Goal: Task Accomplishment & Management: Use online tool/utility

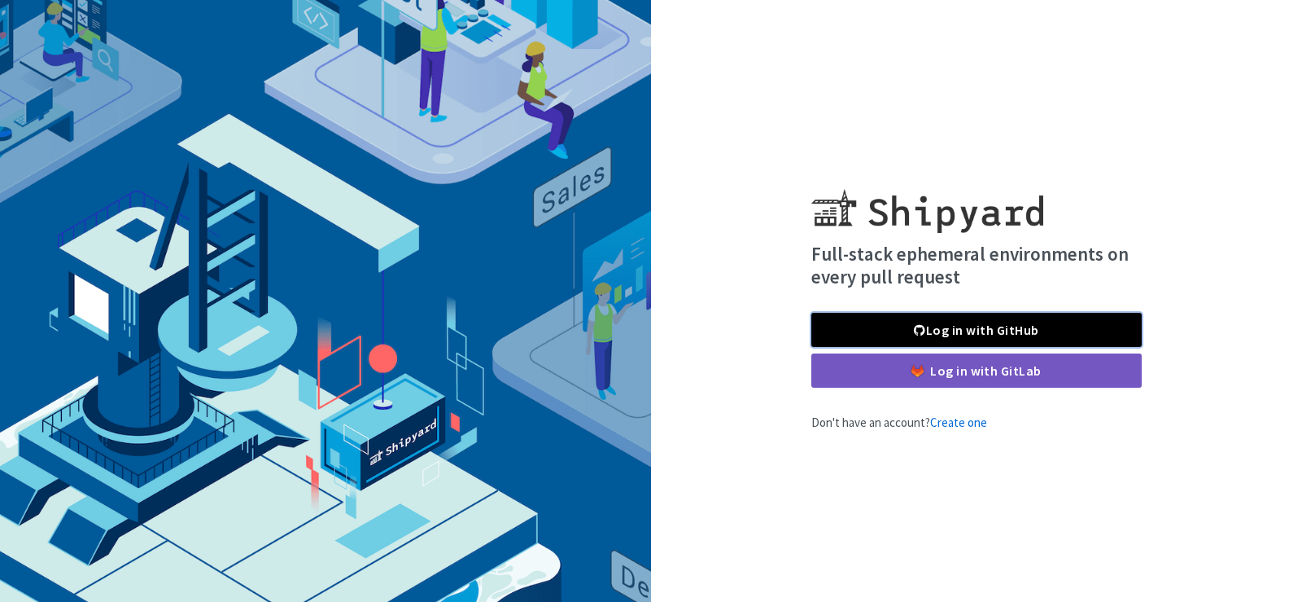
click at [972, 326] on link "Log in with GitHub" at bounding box center [977, 330] width 330 height 34
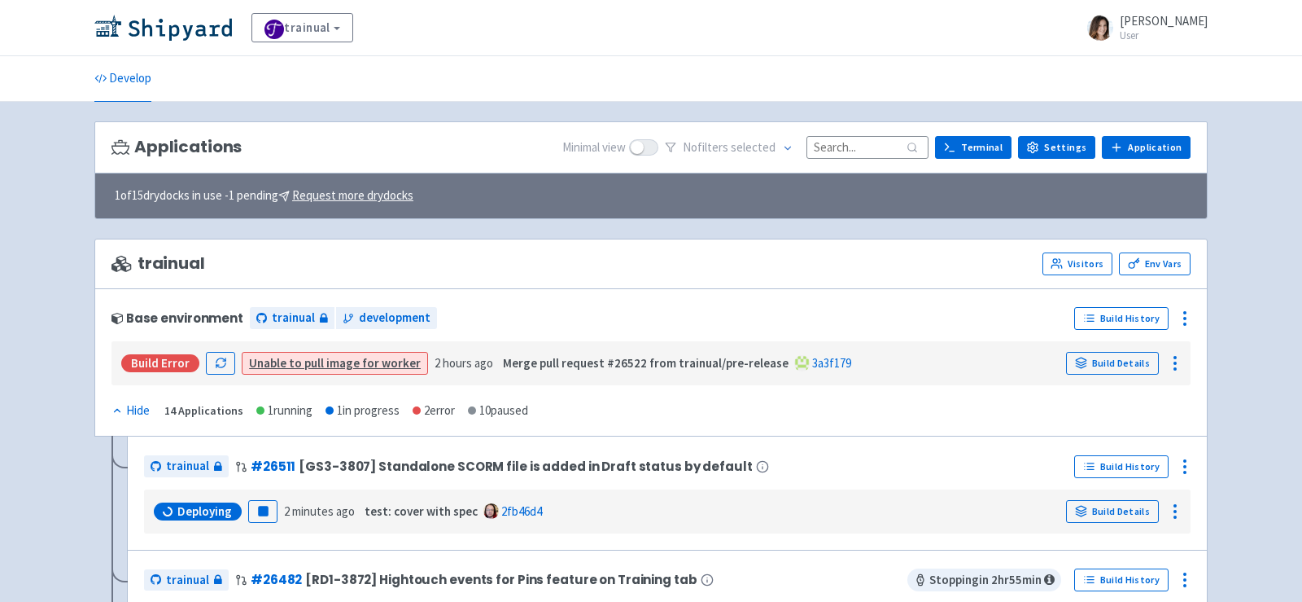
click at [829, 142] on input at bounding box center [868, 147] width 122 height 22
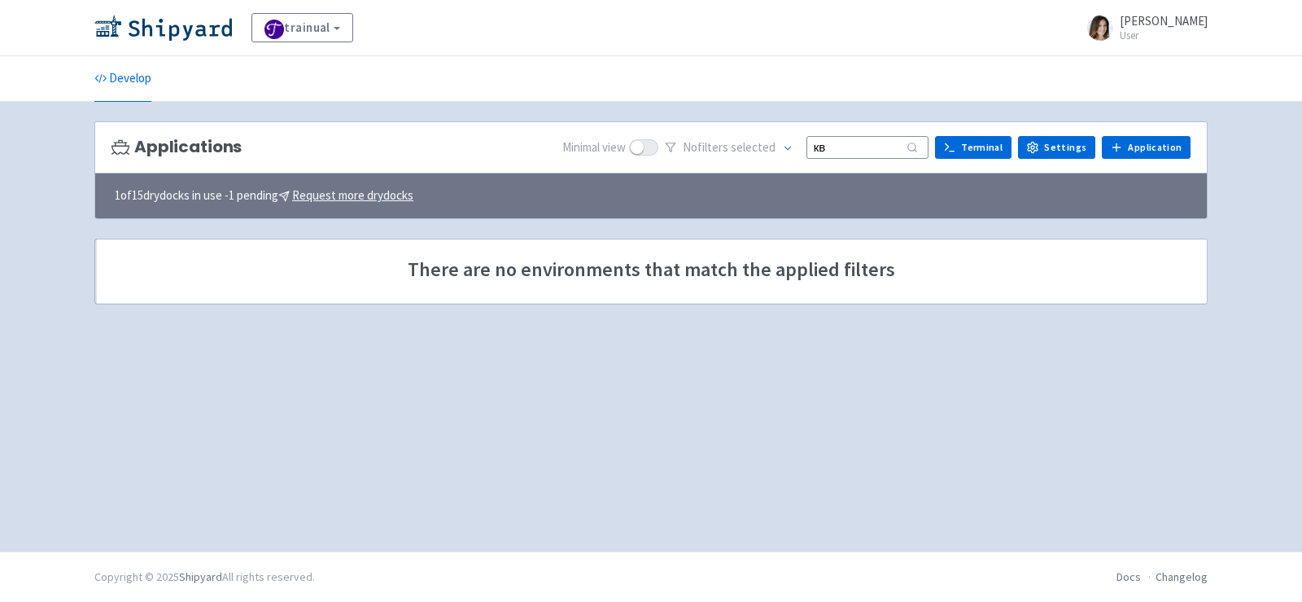
type input "к"
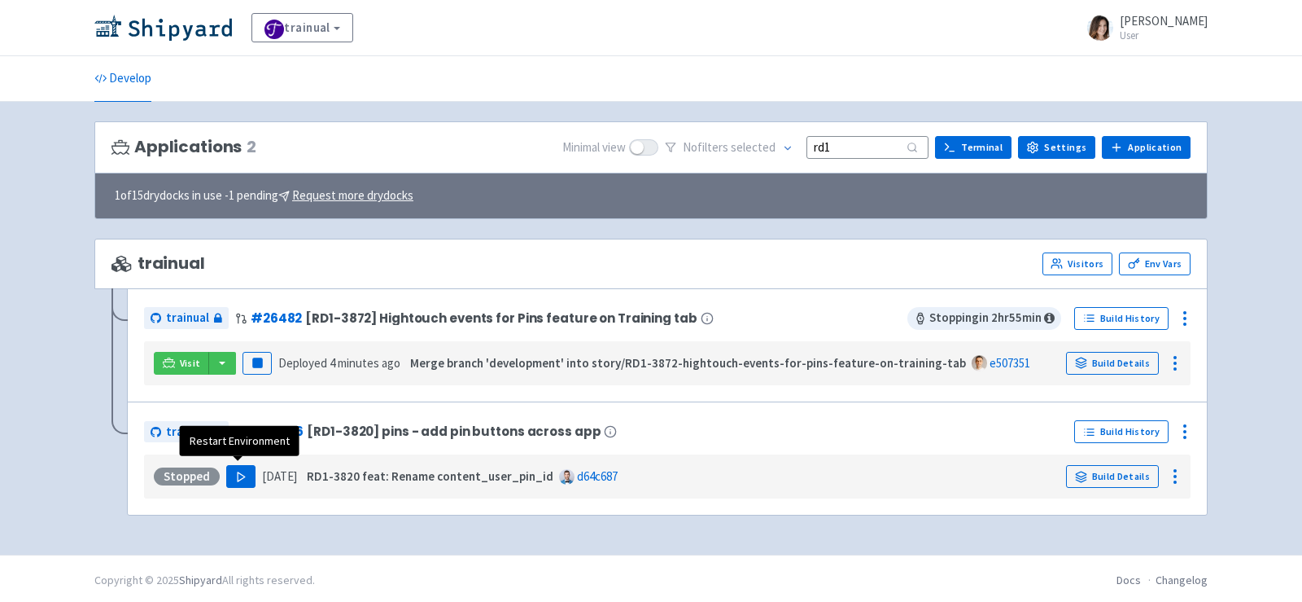
type input "rd1"
click at [238, 472] on polygon "button" at bounding box center [241, 476] width 7 height 9
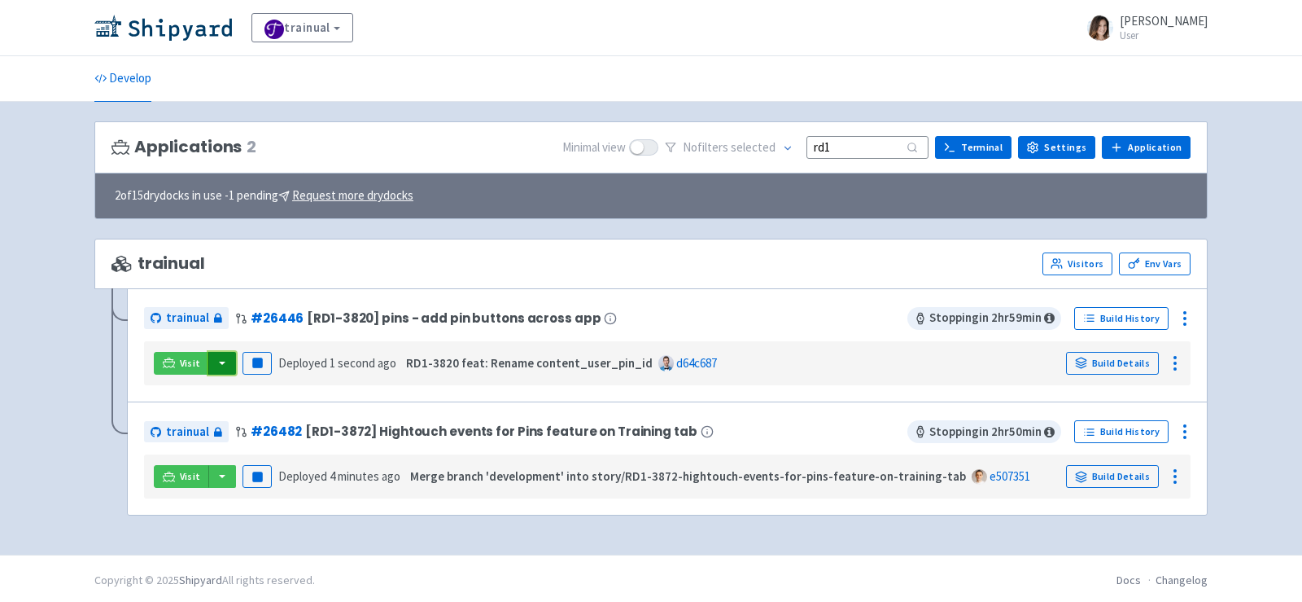
click at [222, 368] on button "button" at bounding box center [222, 363] width 28 height 23
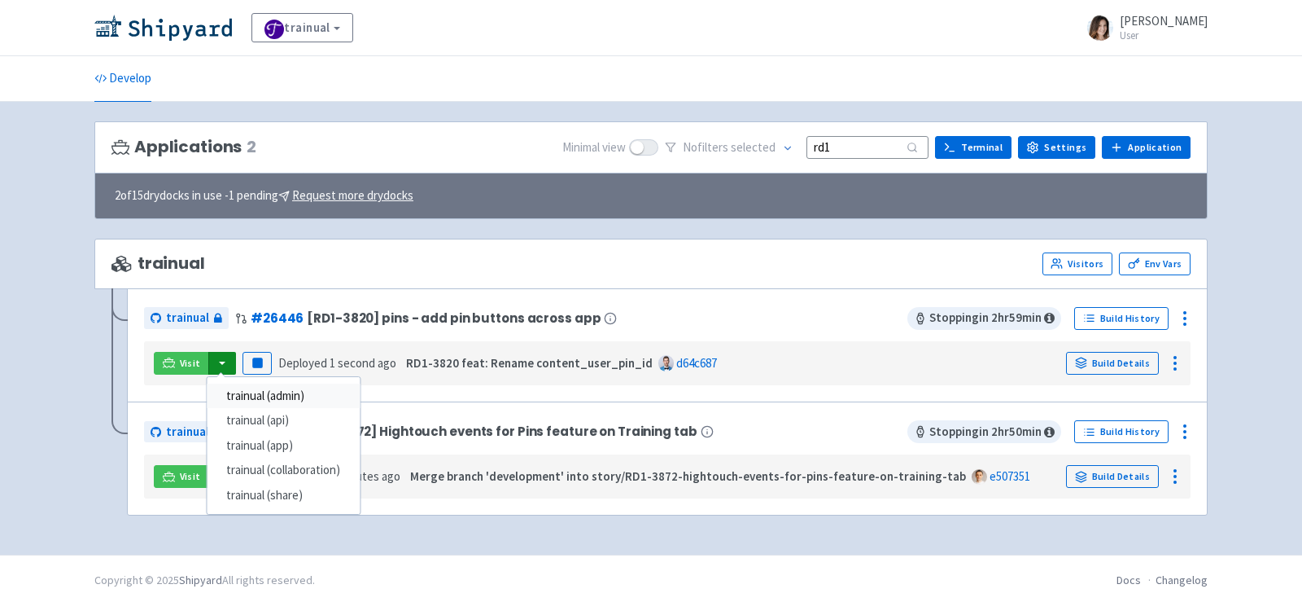
click at [260, 393] on link "trainual (admin)" at bounding box center [283, 395] width 153 height 25
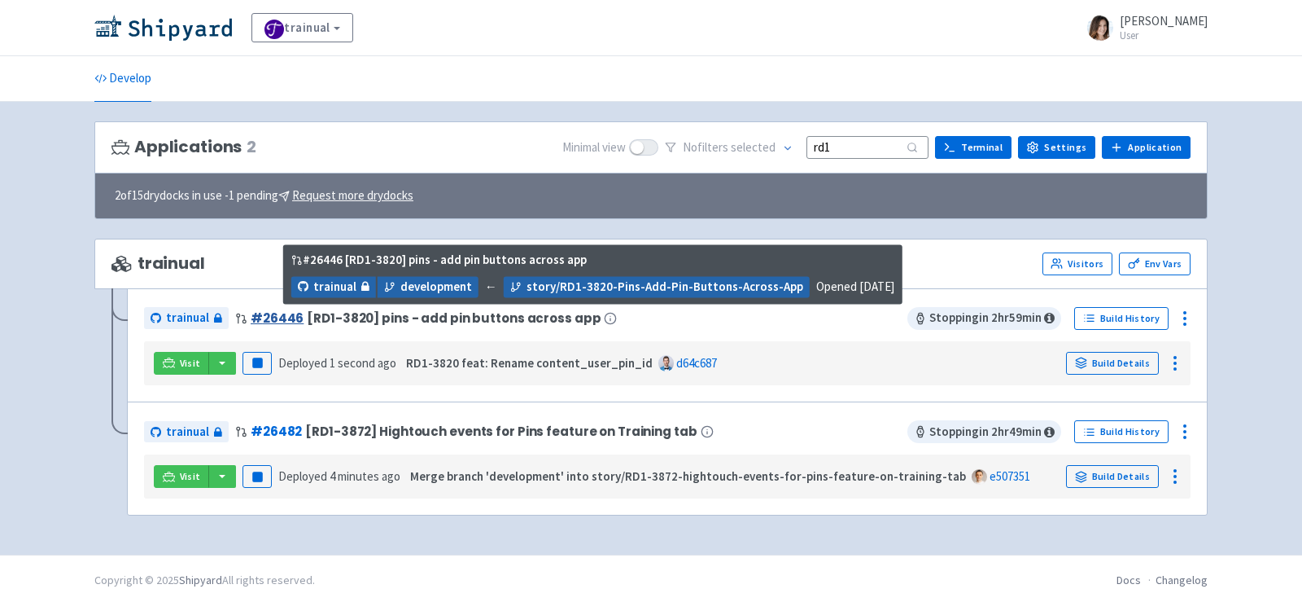
click at [276, 312] on link "# 26446" at bounding box center [277, 317] width 53 height 17
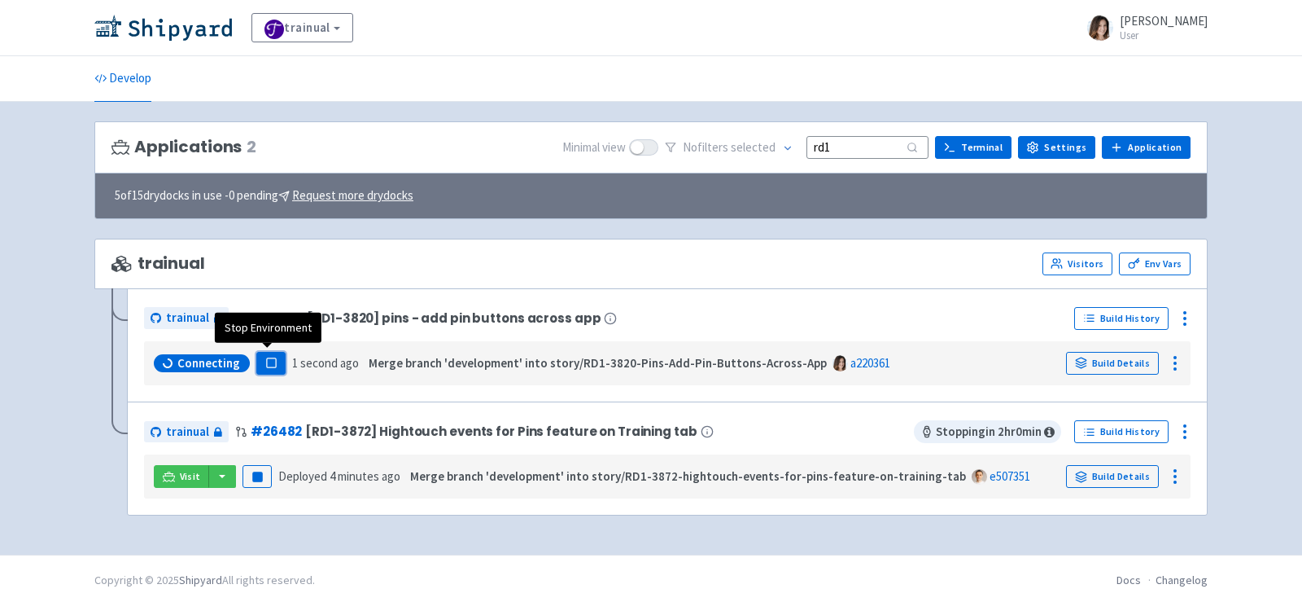
click at [266, 361] on rect "button" at bounding box center [270, 362] width 9 height 9
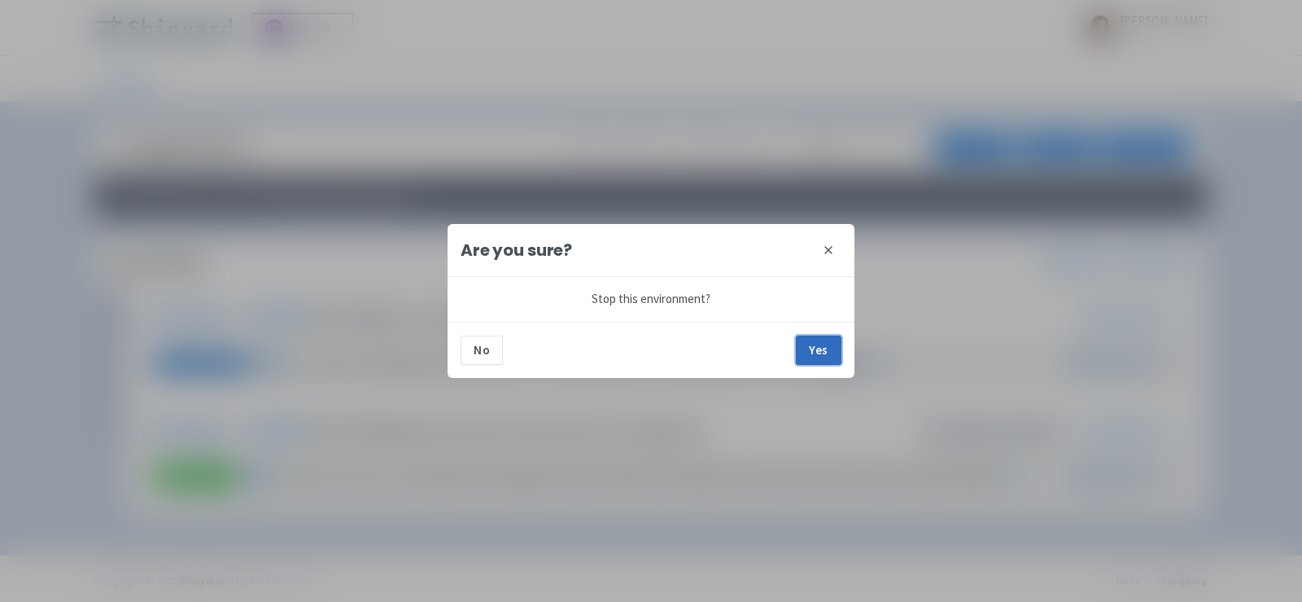
click at [829, 347] on button "Yes" at bounding box center [819, 349] width 46 height 29
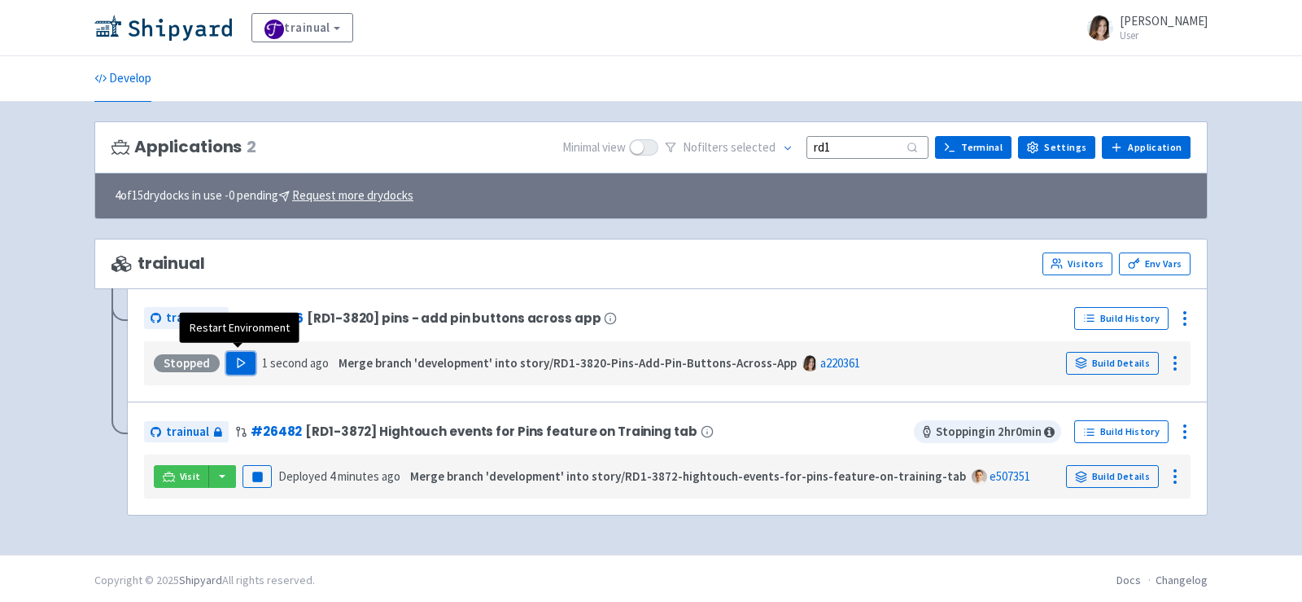
click at [236, 363] on icon "button" at bounding box center [241, 363] width 12 height 12
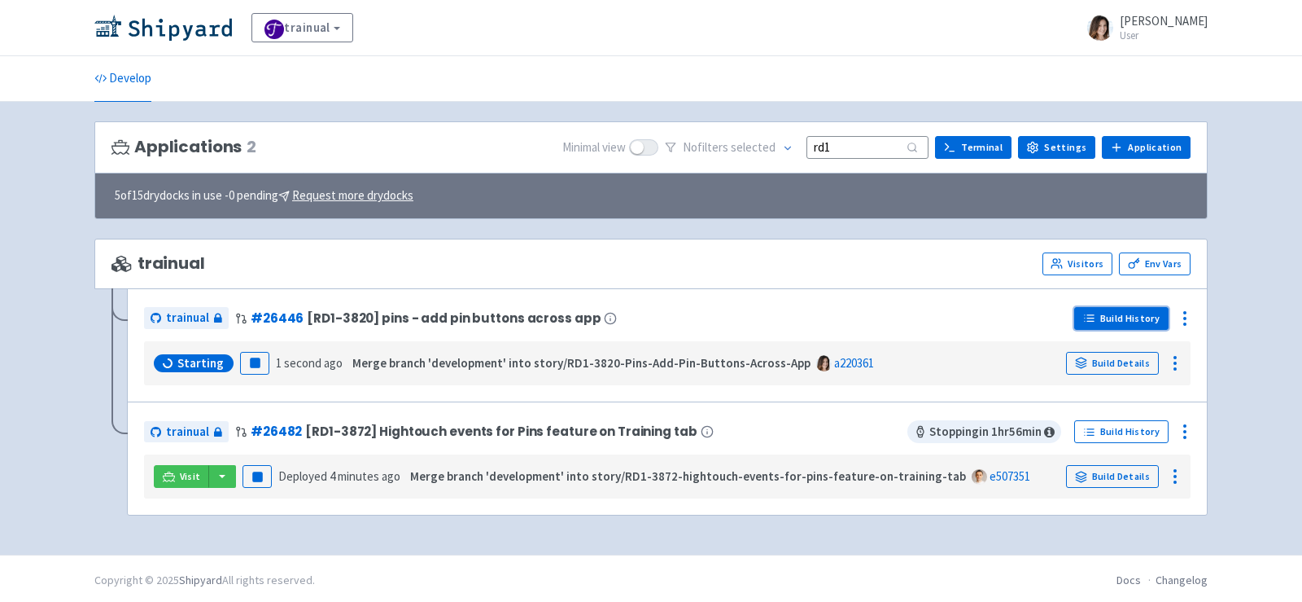
click at [1104, 314] on link "Build History" at bounding box center [1121, 318] width 94 height 23
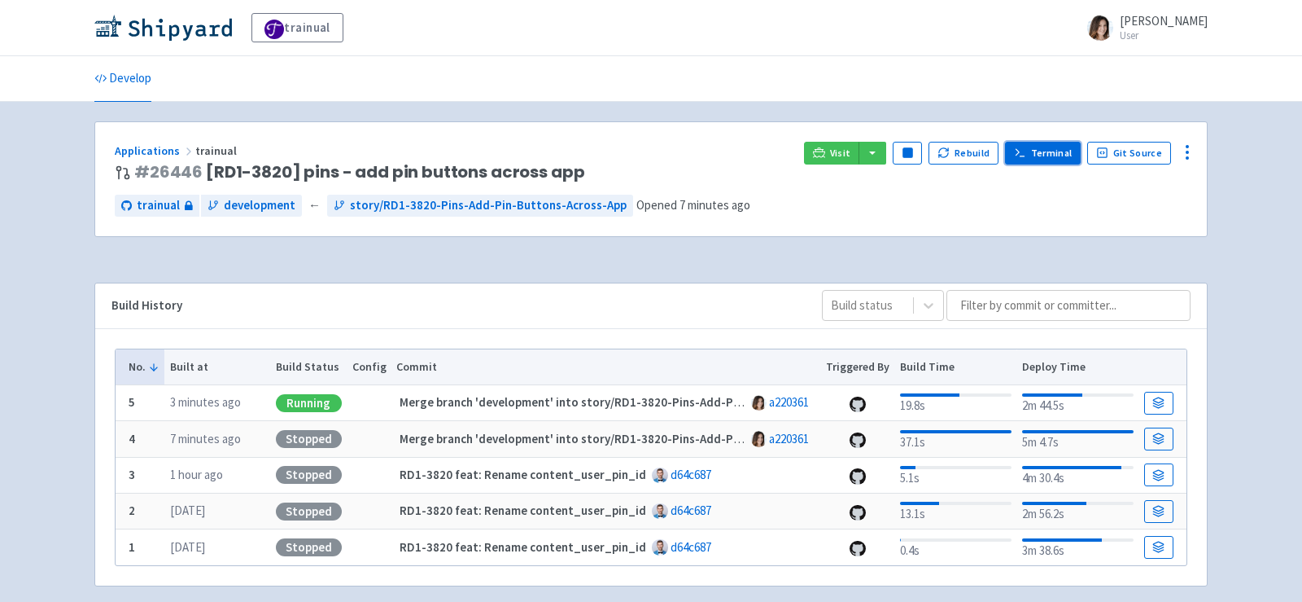
click at [1044, 151] on link "Terminal" at bounding box center [1043, 153] width 76 height 23
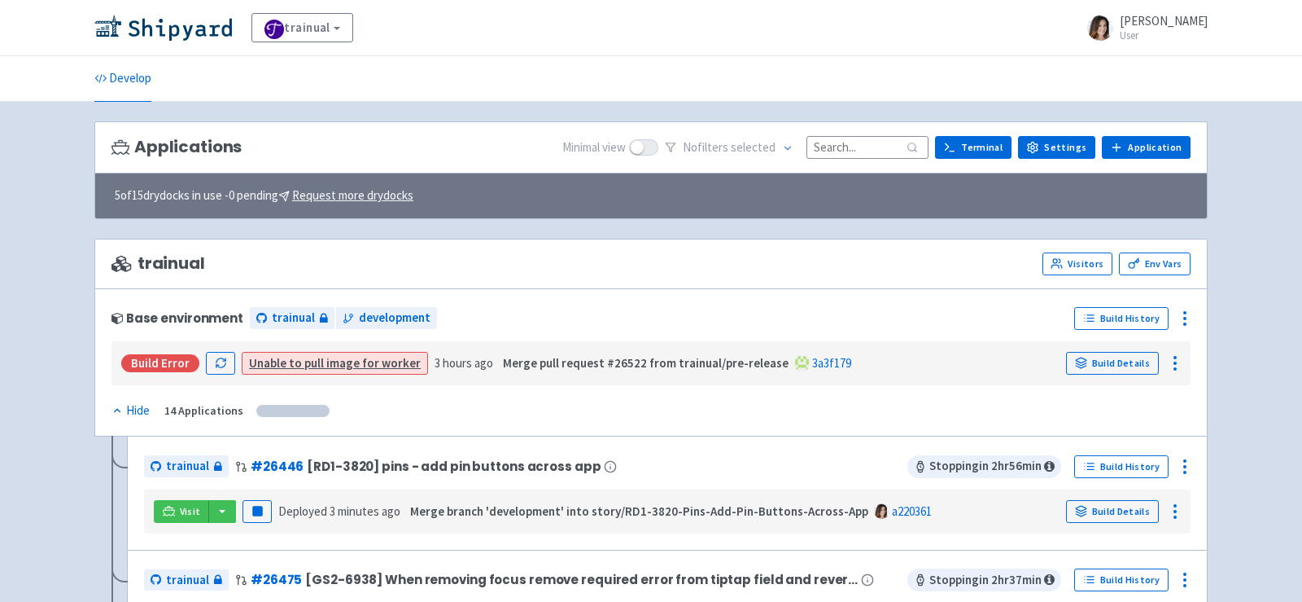
click at [869, 142] on input at bounding box center [868, 147] width 122 height 22
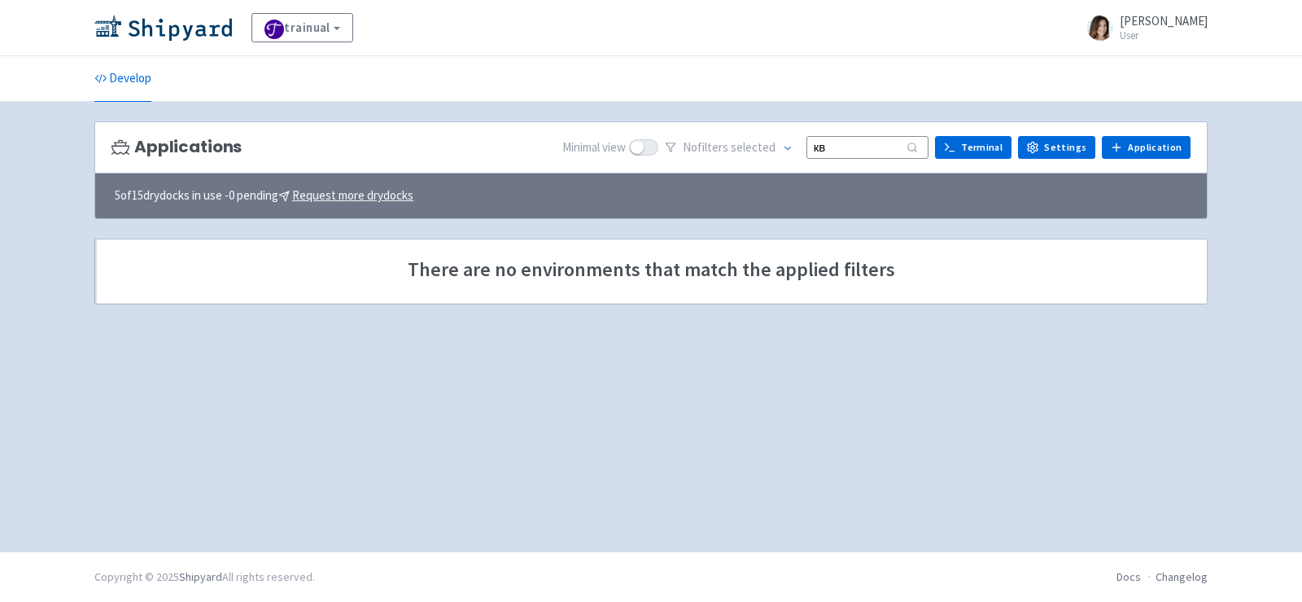
type input "к"
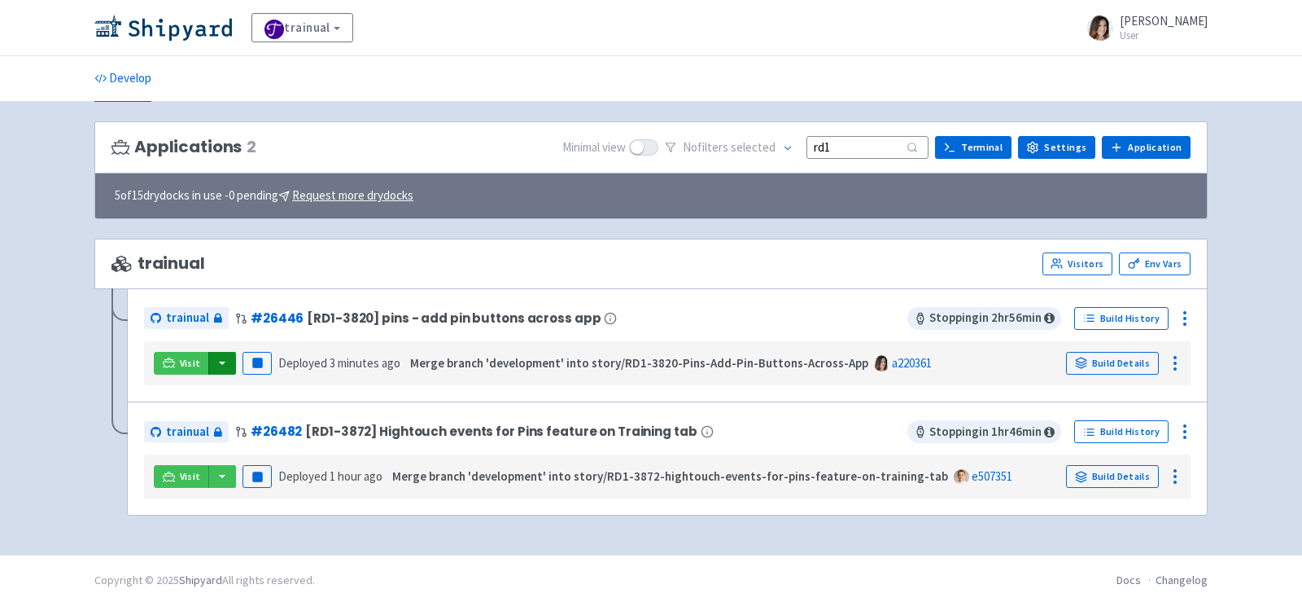
type input "rd1"
click at [217, 357] on button "button" at bounding box center [222, 363] width 28 height 23
click at [281, 387] on link "trainual (admin)" at bounding box center [283, 395] width 153 height 25
